Goal: Information Seeking & Learning: Learn about a topic

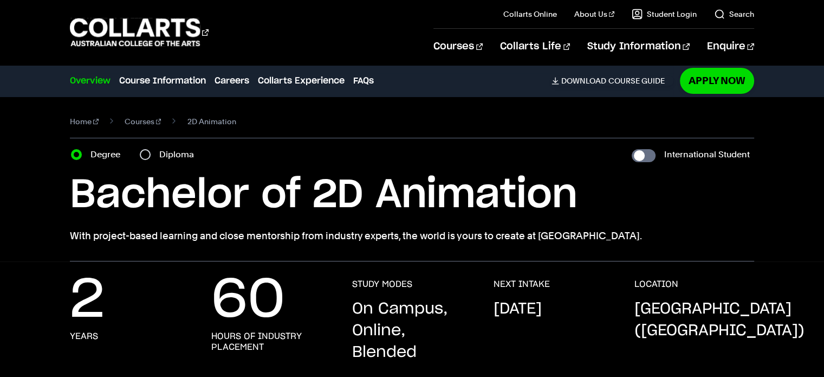
click at [152, 152] on div "Diploma" at bounding box center [170, 154] width 61 height 15
click at [141, 154] on input "Diploma" at bounding box center [145, 154] width 11 height 11
radio input "true"
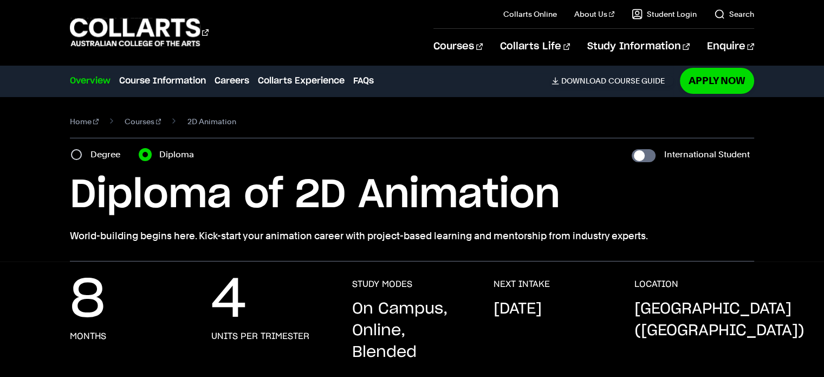
scroll to position [9, 0]
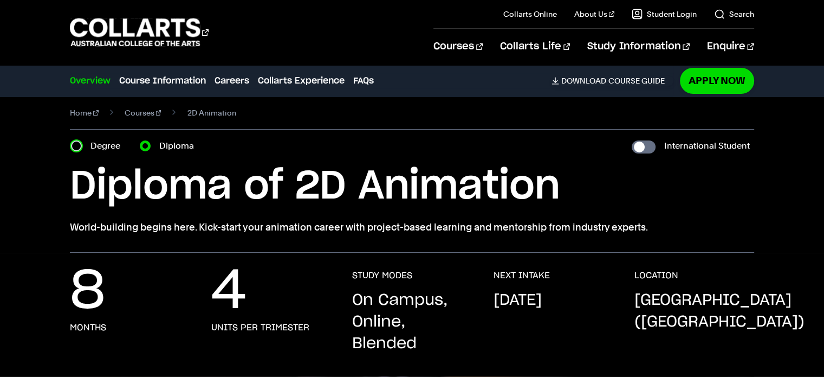
click at [74, 145] on input "Degree" at bounding box center [76, 145] width 11 height 11
radio input "true"
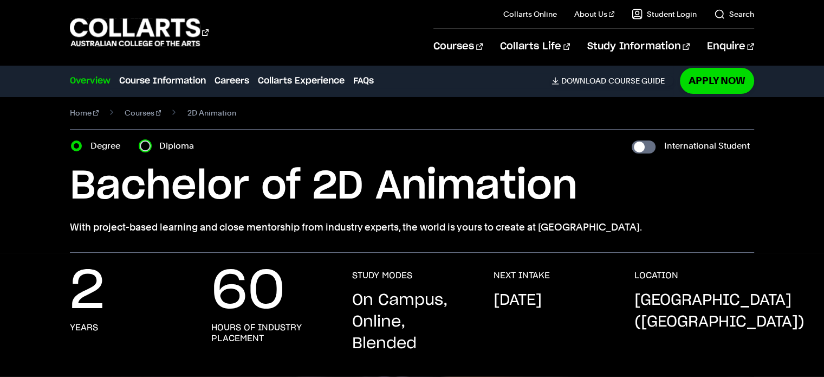
click at [149, 145] on input "Diploma" at bounding box center [145, 145] width 11 height 11
radio input "true"
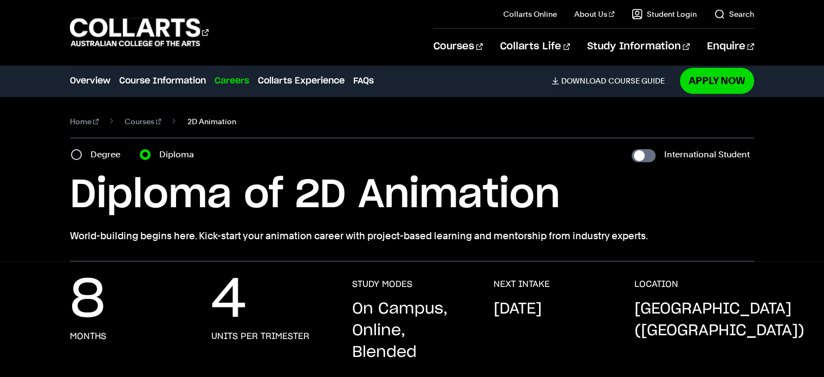
click at [196, 121] on span "2D Animation" at bounding box center [211, 121] width 49 height 15
drag, startPoint x: 75, startPoint y: 153, endPoint x: 69, endPoint y: 153, distance: 6.0
click at [69, 153] on div "Home Courses 2D Animation Course variant Degree Diploma International Student B…" at bounding box center [412, 178] width 824 height 165
click at [76, 153] on input "Degree" at bounding box center [76, 154] width 11 height 11
radio input "true"
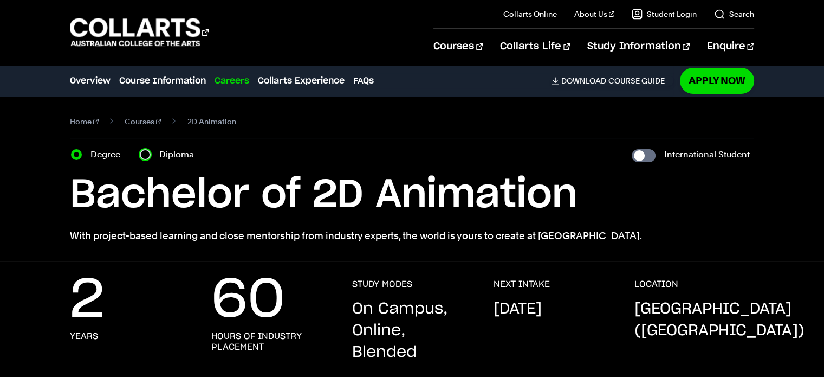
click at [146, 151] on input "Diploma" at bounding box center [145, 154] width 11 height 11
radio input "true"
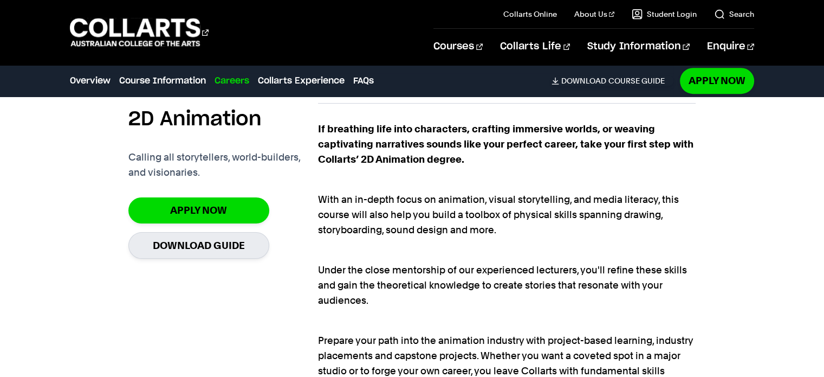
scroll to position [711, 0]
click at [611, 81] on link "Download Course Guide" at bounding box center [613, 81] width 122 height 10
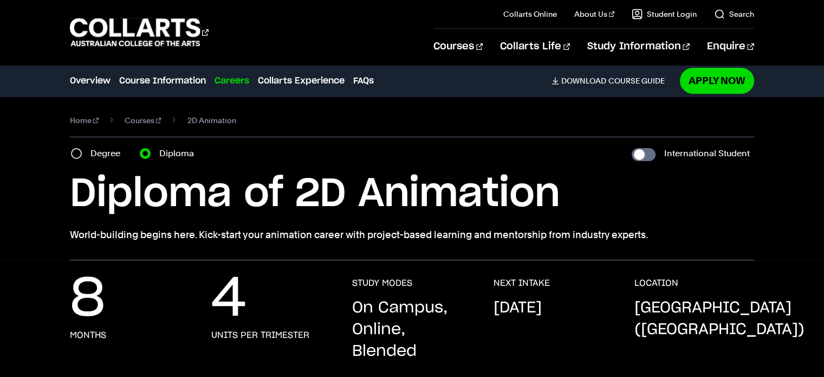
scroll to position [0, 0]
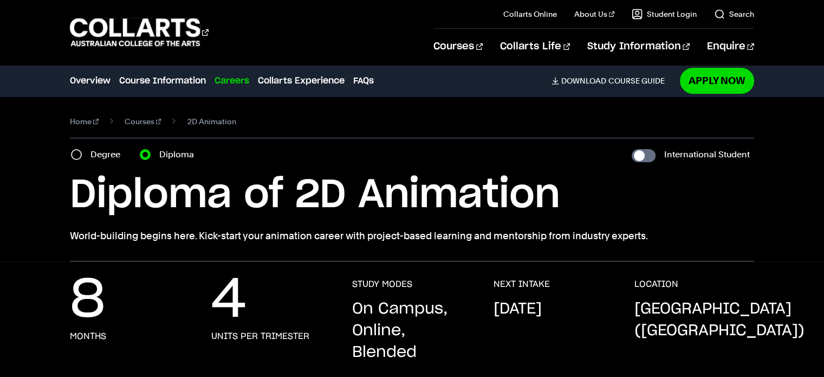
click at [234, 76] on link "Careers" at bounding box center [232, 80] width 35 height 13
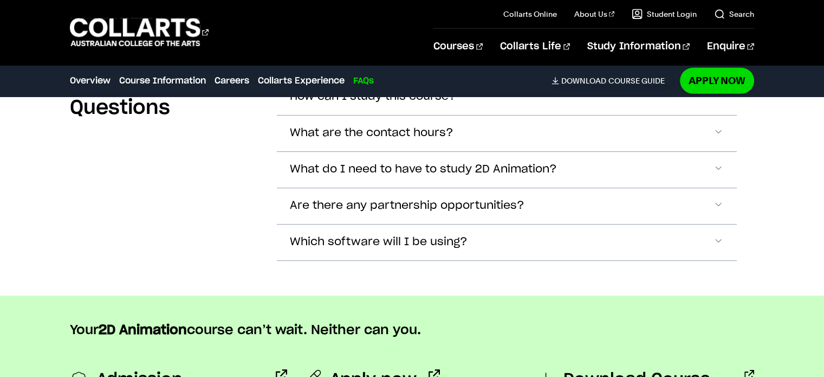
scroll to position [3408, 0]
click at [354, 163] on span "What do I need to have to study 2D Animation?" at bounding box center [423, 169] width 267 height 12
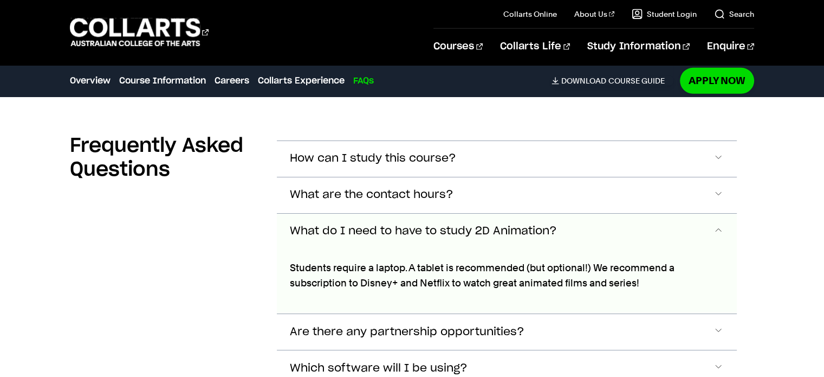
scroll to position [3345, 0]
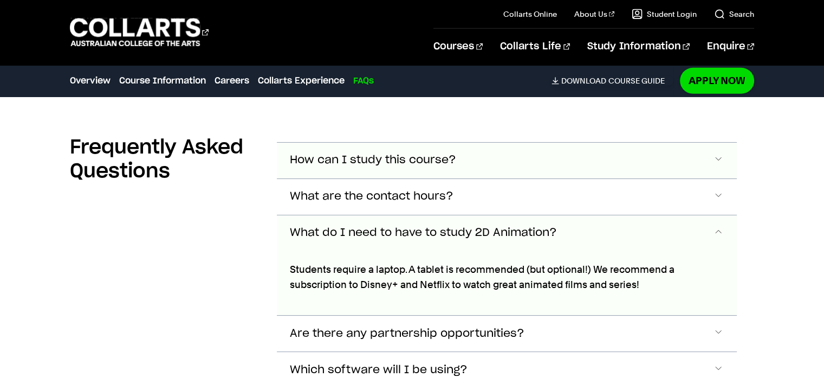
click at [423, 143] on button "How can I study this course?" at bounding box center [507, 161] width 460 height 36
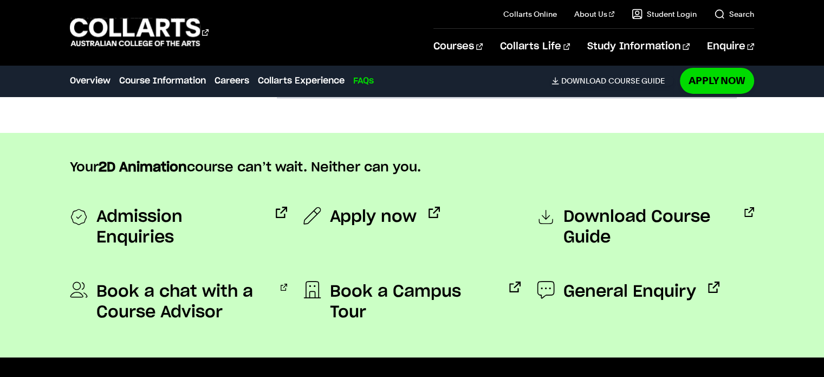
scroll to position [3700, 0]
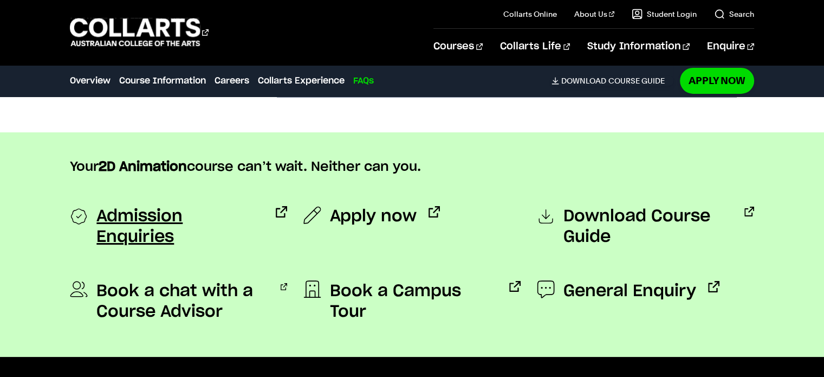
click at [202, 206] on span "Admission Enquiries" at bounding box center [179, 226] width 167 height 41
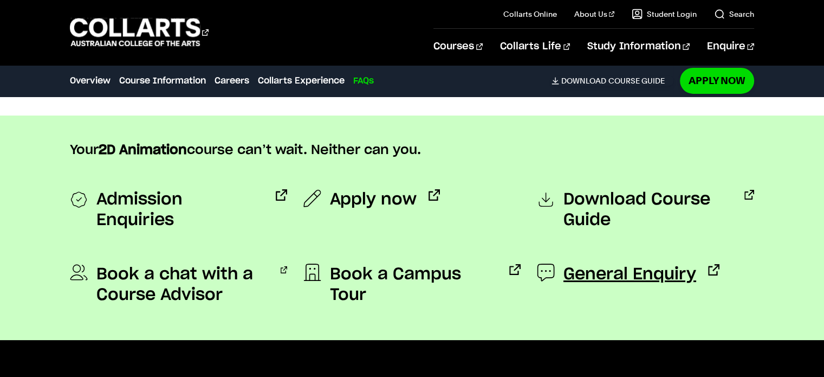
scroll to position [3717, 0]
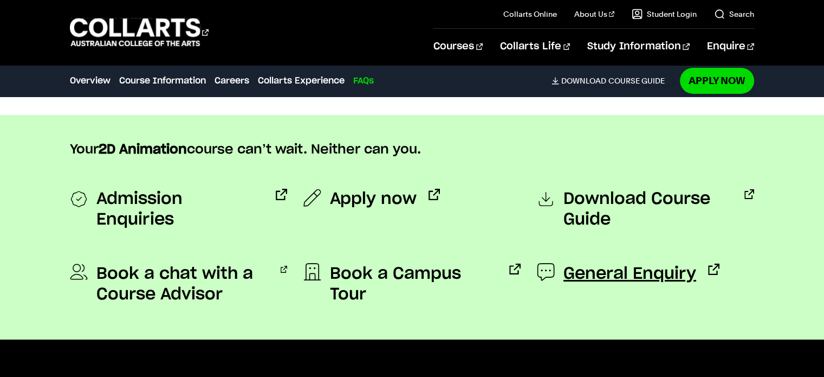
click at [672, 263] on span "General Enquiry" at bounding box center [630, 273] width 133 height 21
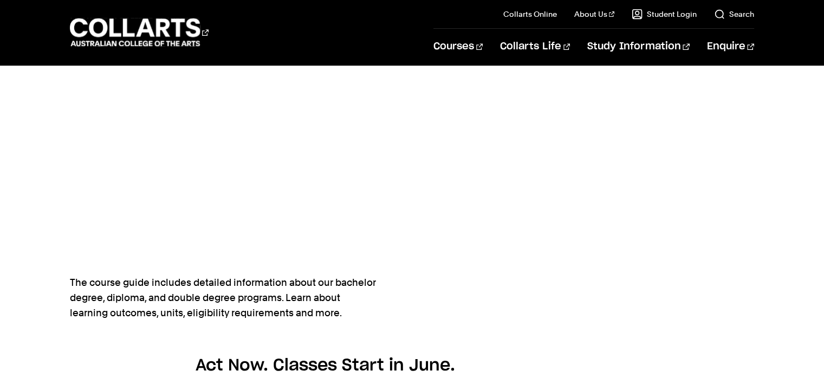
scroll to position [537, 0]
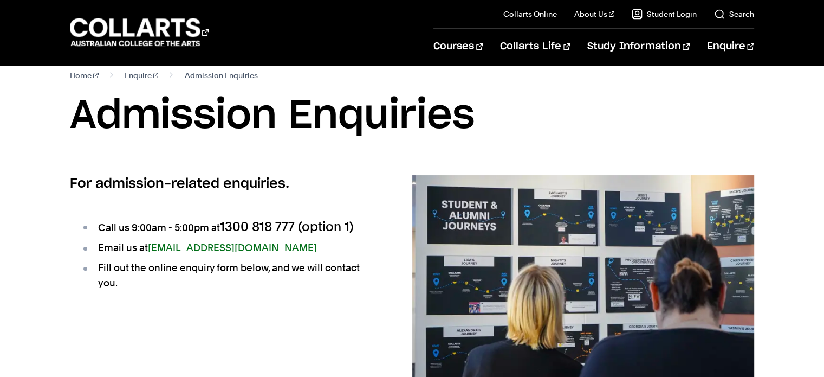
scroll to position [20, 0]
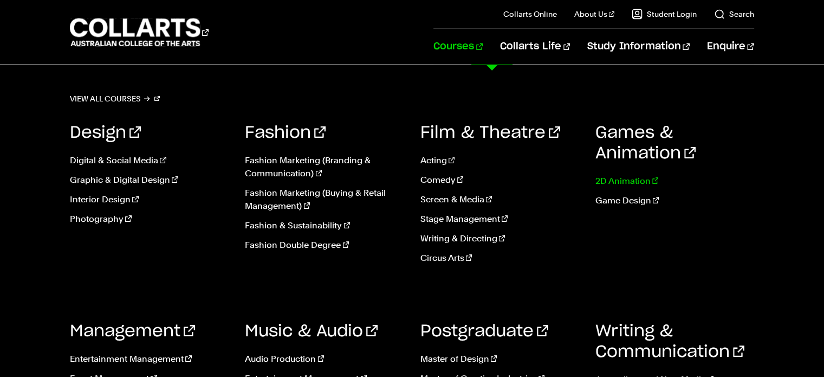
click at [629, 175] on link "2D Animation" at bounding box center [675, 181] width 159 height 13
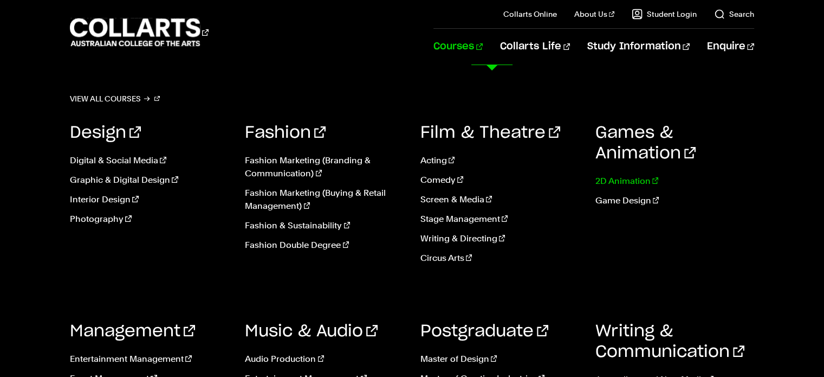
click at [615, 177] on link "2D Animation" at bounding box center [675, 181] width 159 height 13
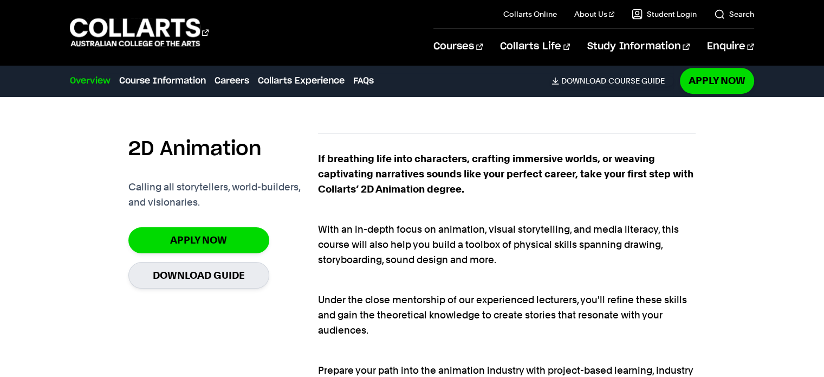
scroll to position [681, 0]
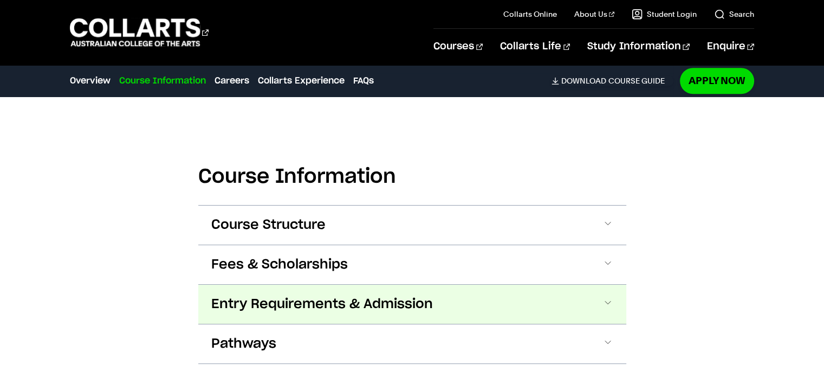
click at [312, 306] on span "Entry Requirements & Admission" at bounding box center [322, 303] width 222 height 17
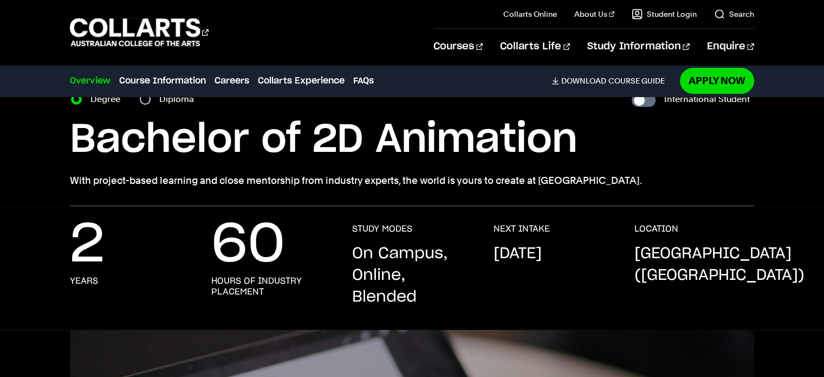
scroll to position [0, 0]
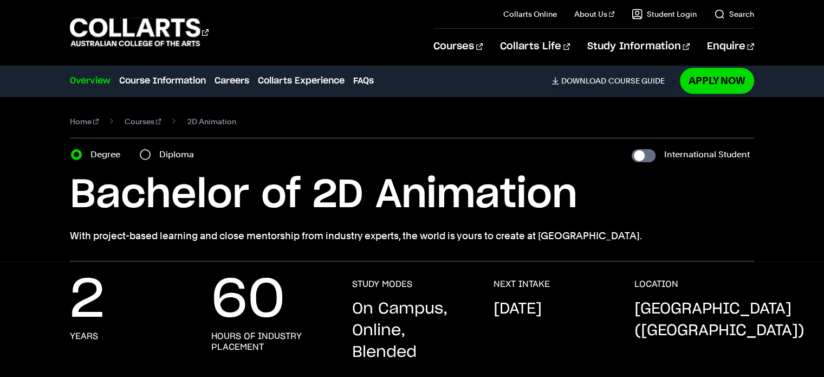
click at [141, 149] on div "Diploma" at bounding box center [170, 154] width 61 height 15
click at [146, 153] on input "Diploma" at bounding box center [145, 154] width 11 height 11
radio input "true"
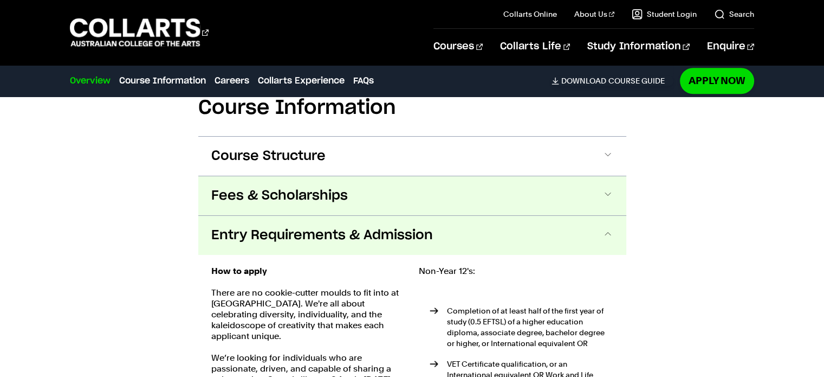
scroll to position [1097, 0]
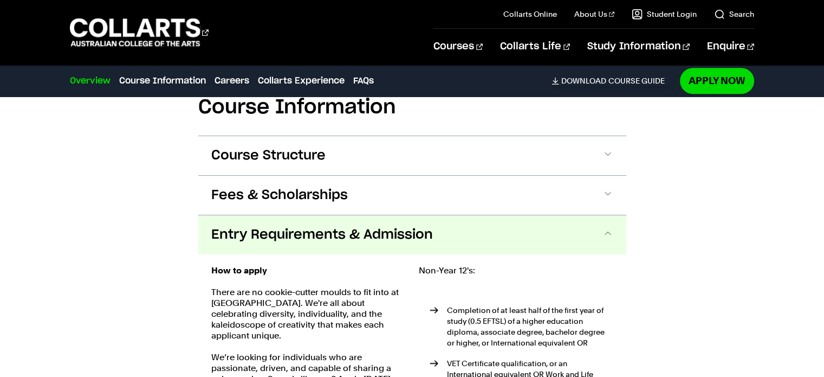
click at [336, 238] on span "Entry Requirements & Admission" at bounding box center [322, 234] width 222 height 17
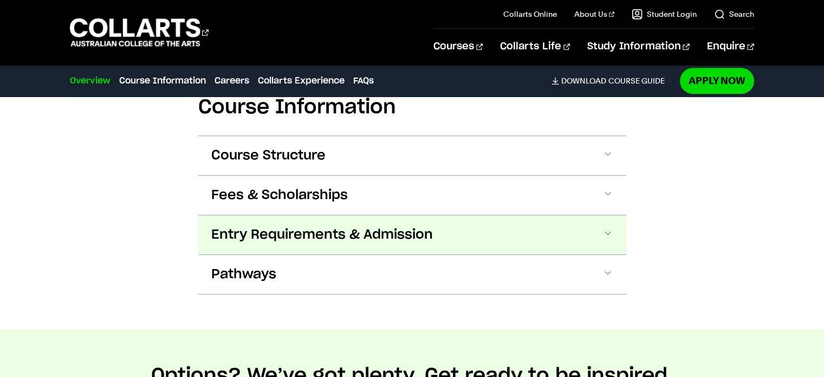
click at [336, 238] on span "Entry Requirements & Admission" at bounding box center [322, 234] width 222 height 17
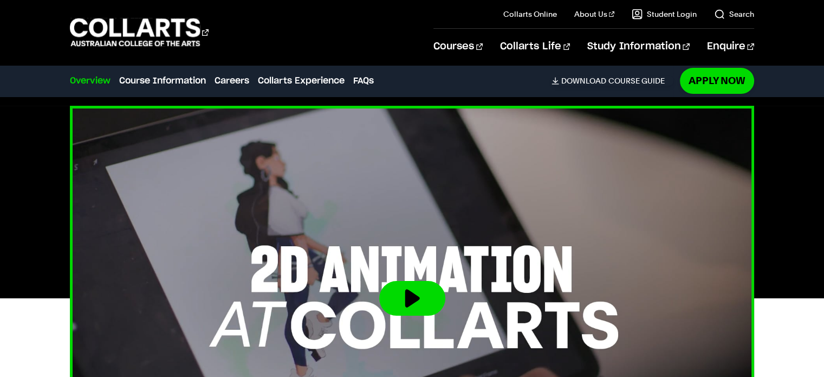
click at [421, 304] on button at bounding box center [412, 298] width 66 height 35
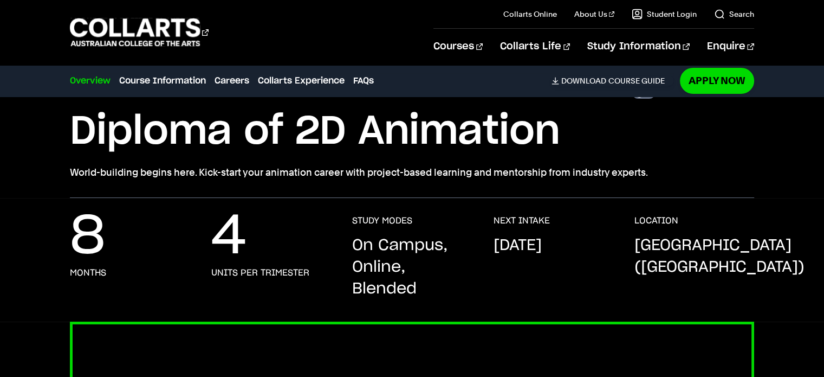
scroll to position [0, 0]
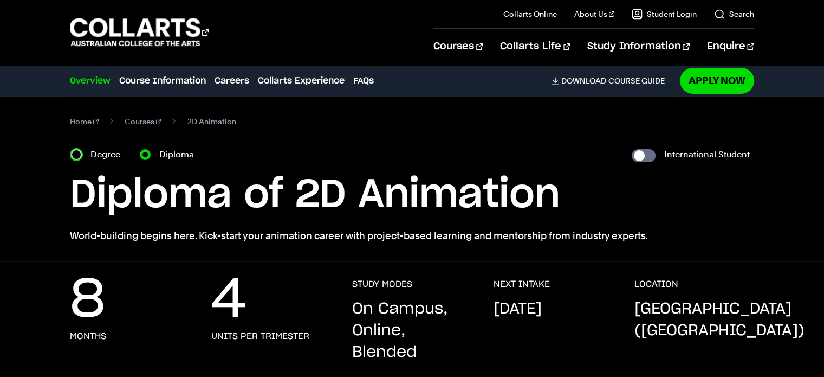
click at [73, 158] on input "Degree" at bounding box center [76, 154] width 11 height 11
radio input "true"
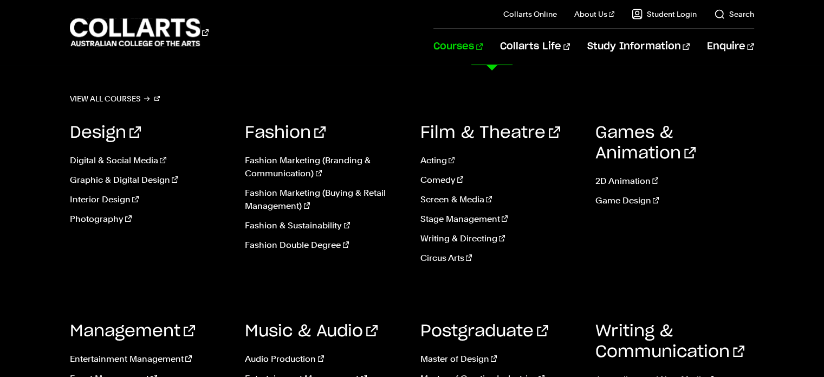
scroll to position [95, 0]
